Goal: Task Accomplishment & Management: Manage account settings

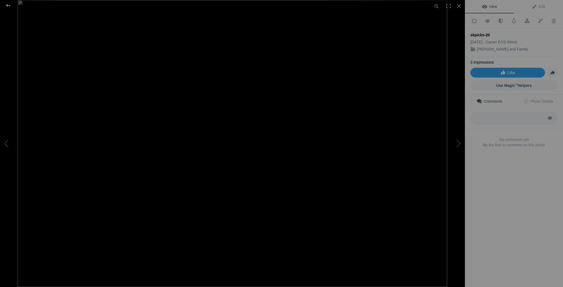
click at [9, 3] on div at bounding box center [8, 5] width 20 height 11
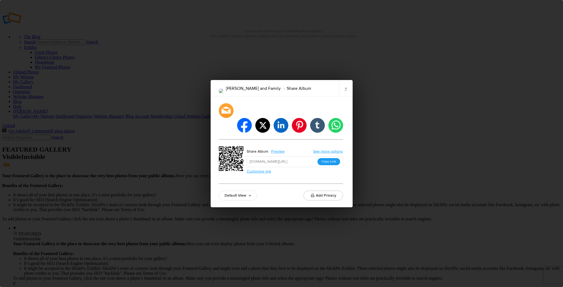
click at [330, 158] on button "Copy Link" at bounding box center [329, 161] width 23 height 7
click at [344, 95] on link "×" at bounding box center [346, 88] width 14 height 16
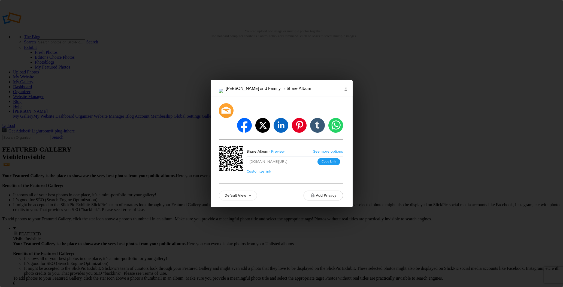
click at [330, 158] on button "Copy Link" at bounding box center [329, 161] width 23 height 7
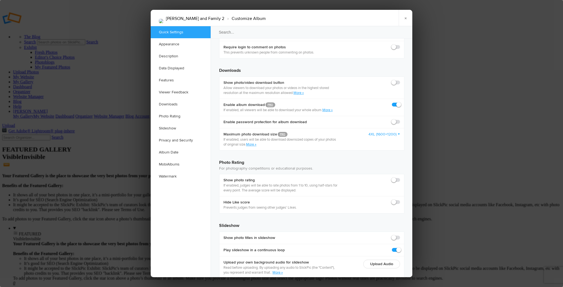
scroll to position [1159, 0]
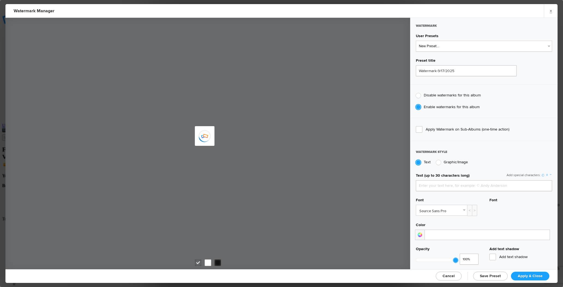
type input "Sean Kennedy"
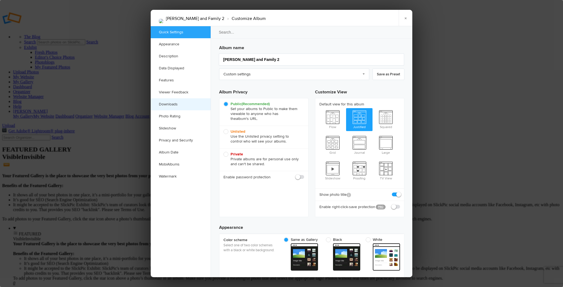
click at [178, 106] on link "Downloads" at bounding box center [181, 104] width 60 height 12
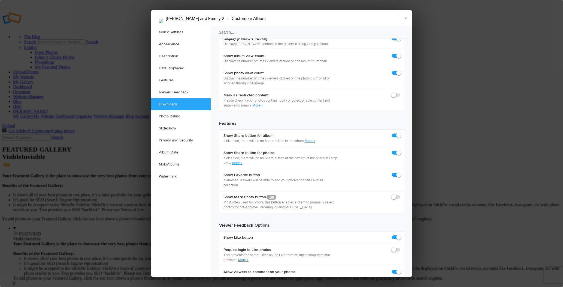
scroll to position [845, 0]
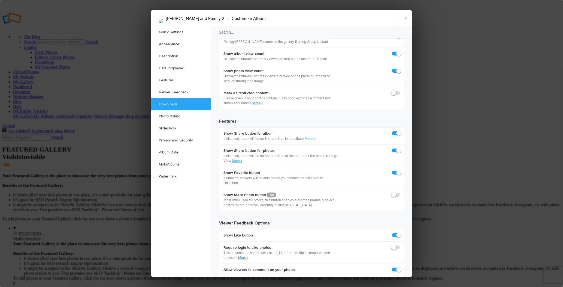
checkbox input "true"
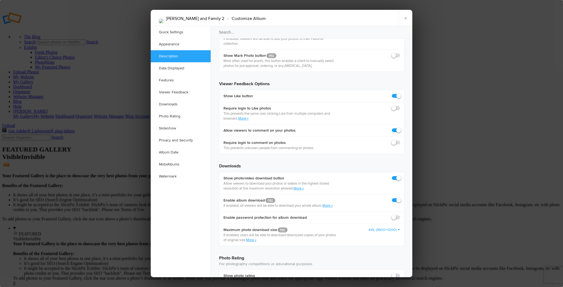
scroll to position [1159, 0]
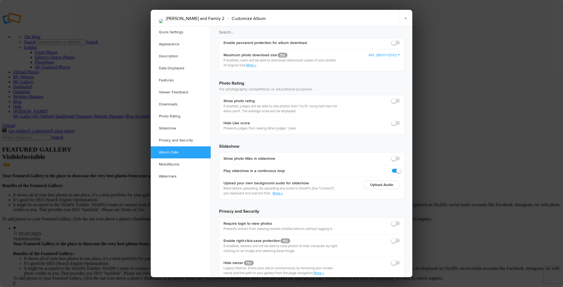
checkbox input "true"
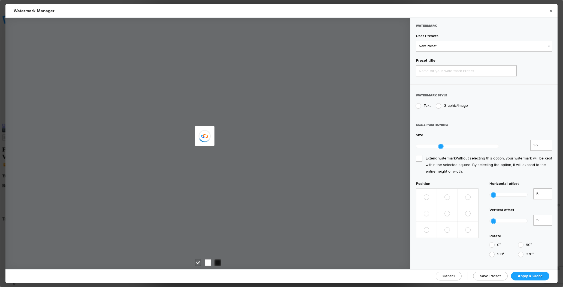
type input "Watermark-9/17/2025"
radio input "true"
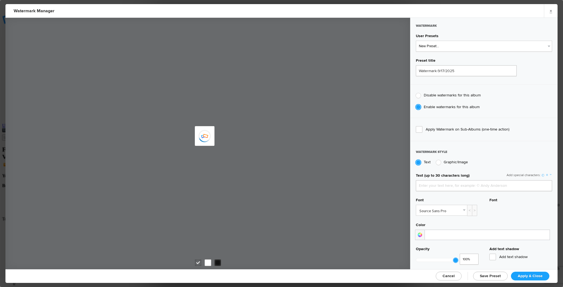
type input "Sean Kennedy"
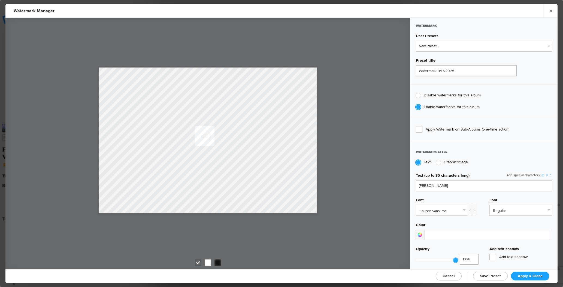
click at [454, 274] on span "Cancel" at bounding box center [449, 275] width 12 height 5
checkbox input "false"
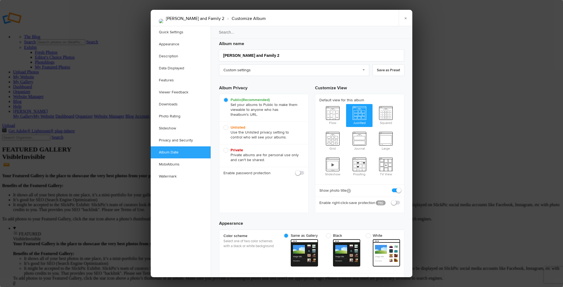
scroll to position [0, 0]
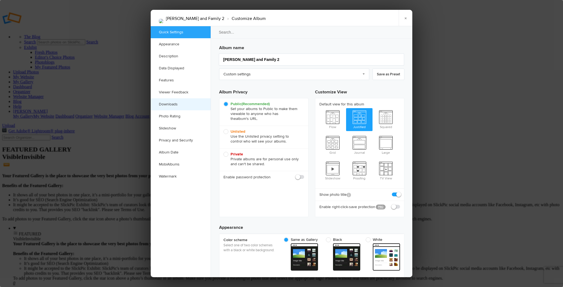
click at [169, 104] on link "Downloads" at bounding box center [181, 104] width 60 height 12
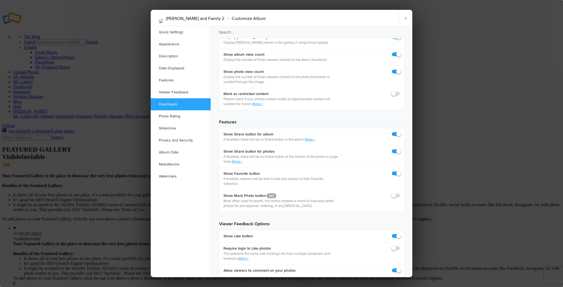
scroll to position [845, 0]
click at [403, 18] on link "×" at bounding box center [406, 18] width 14 height 16
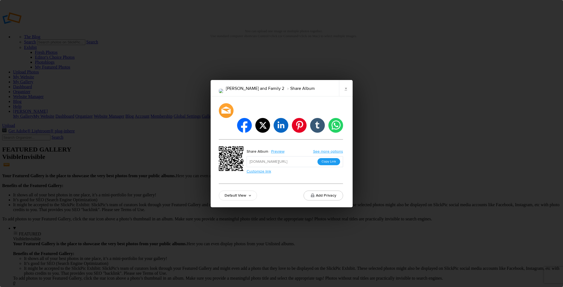
click at [330, 158] on button "Copy Link" at bounding box center [329, 161] width 23 height 7
